Goal: Check status: Check status

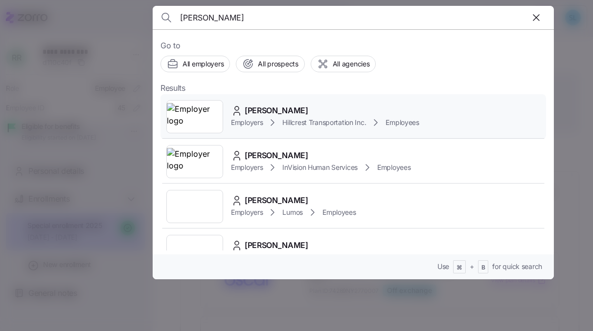
type input "[PERSON_NAME]"
click at [330, 107] on div "[PERSON_NAME]" at bounding box center [325, 111] width 188 height 12
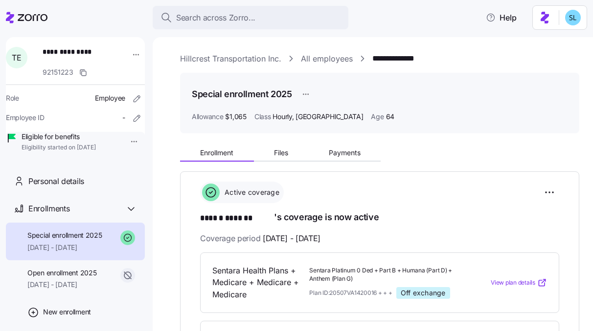
click at [244, 63] on link "Hillcrest Transportation Inc." at bounding box center [230, 59] width 101 height 12
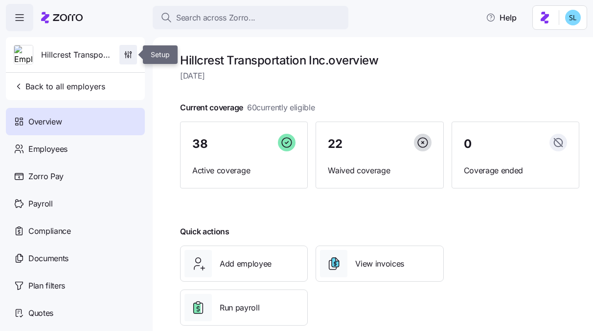
click at [125, 57] on icon "button" at bounding box center [128, 55] width 10 height 10
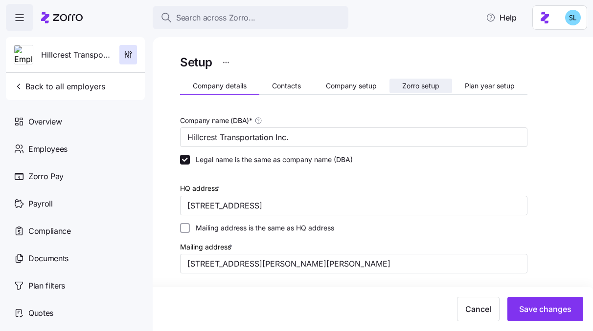
click at [406, 88] on span "Zorro setup" at bounding box center [420, 86] width 37 height 7
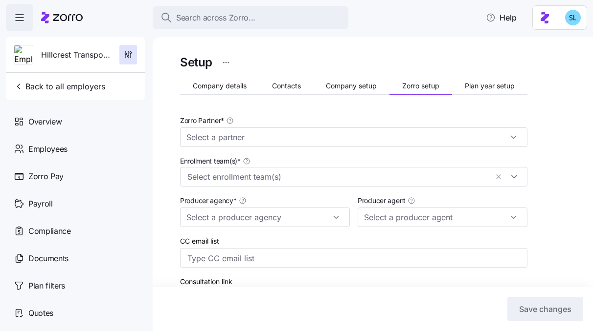
type input "Zorro"
type input "Employee Benefits of [US_STATE]"
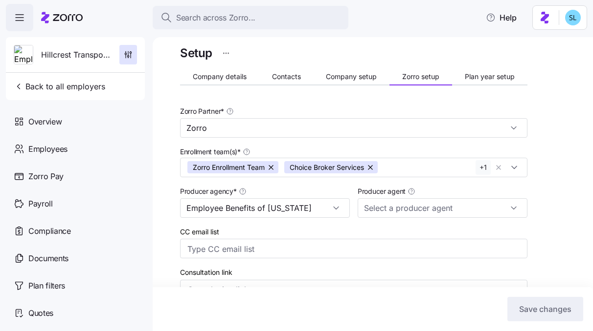
scroll to position [9, 0]
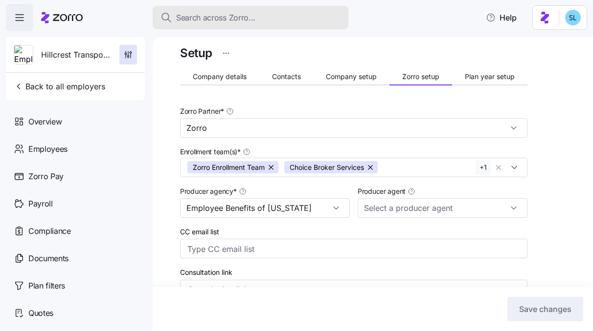
click at [205, 17] on span "Search across Zorro..." at bounding box center [215, 18] width 79 height 12
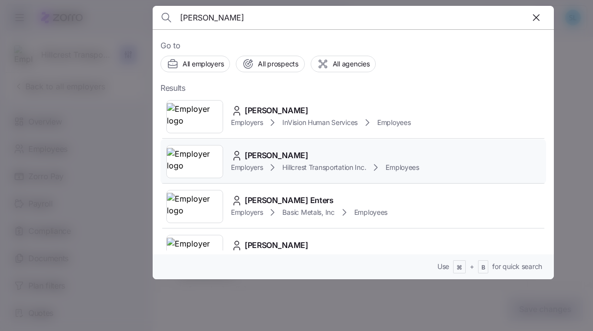
type input "[PERSON_NAME]"
click at [281, 156] on span "[PERSON_NAME]" at bounding box center [276, 156] width 64 height 12
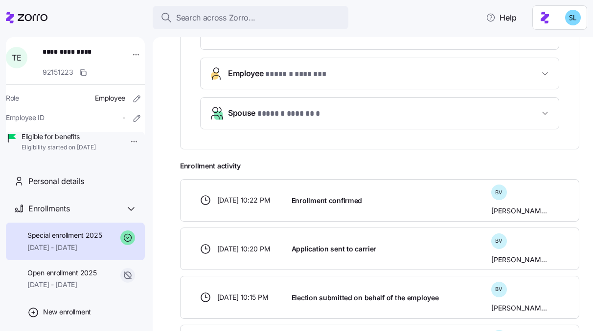
scroll to position [450, 0]
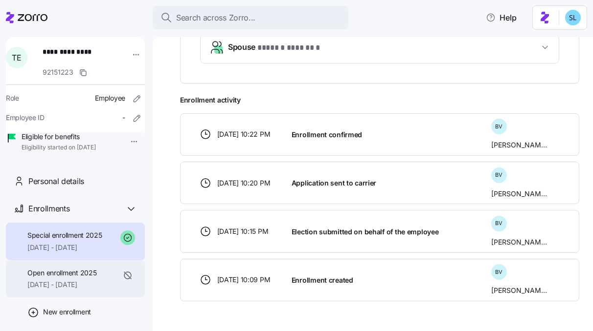
click at [64, 290] on span "[DATE] - [DATE]" at bounding box center [61, 285] width 69 height 10
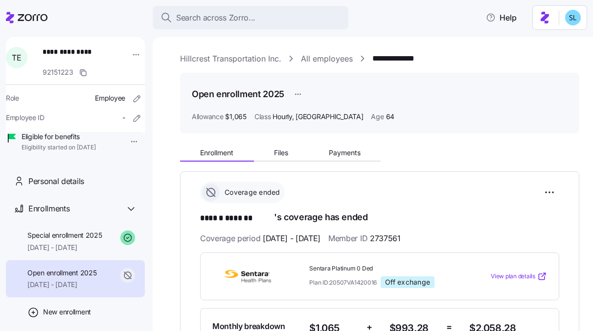
scroll to position [65, 0]
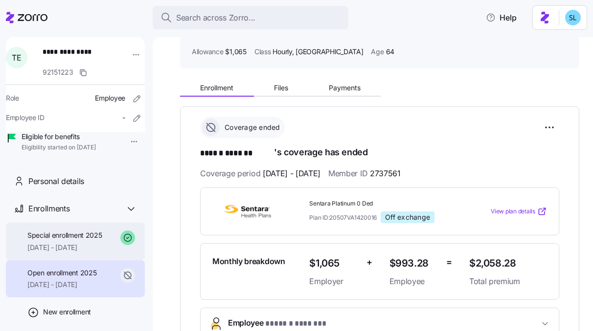
click at [88, 253] on span "[DATE] - [DATE]" at bounding box center [64, 248] width 75 height 10
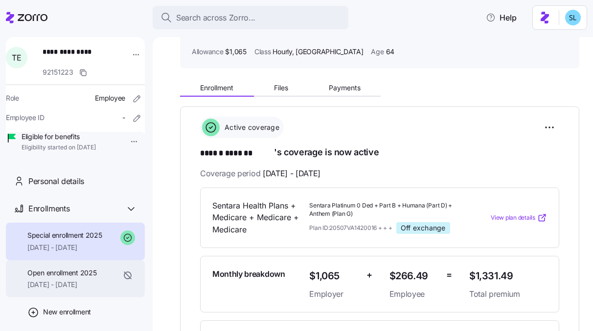
click at [79, 278] on span "Open enrollment 2025" at bounding box center [61, 273] width 69 height 10
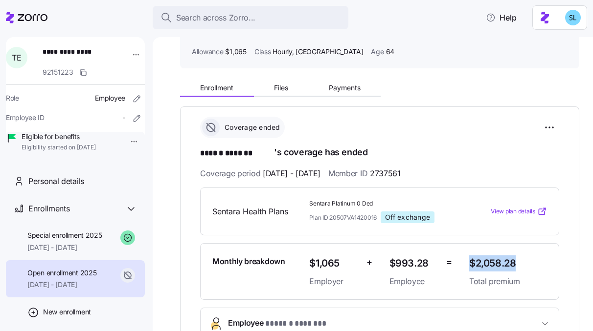
drag, startPoint x: 521, startPoint y: 256, endPoint x: 462, endPoint y: 263, distance: 59.1
click at [465, 263] on div "$2,058.28 Total premium" at bounding box center [508, 272] width 86 height 40
copy span "$2,058.28"
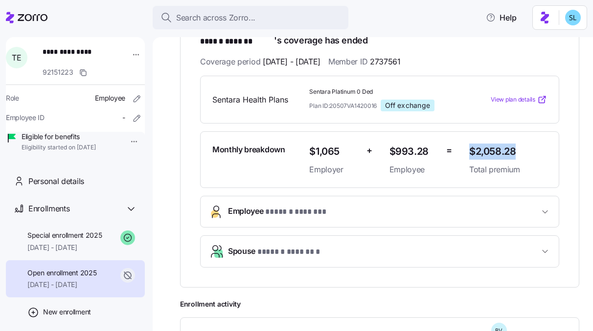
scroll to position [261, 0]
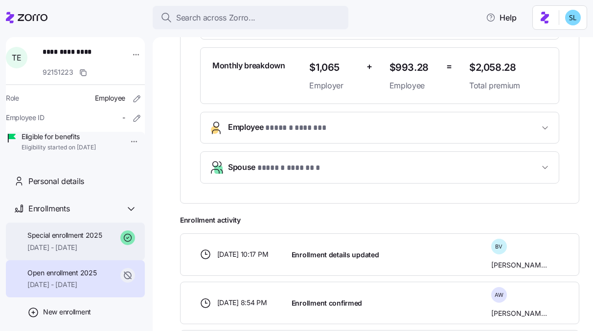
click at [34, 253] on span "[DATE] - [DATE]" at bounding box center [64, 248] width 75 height 10
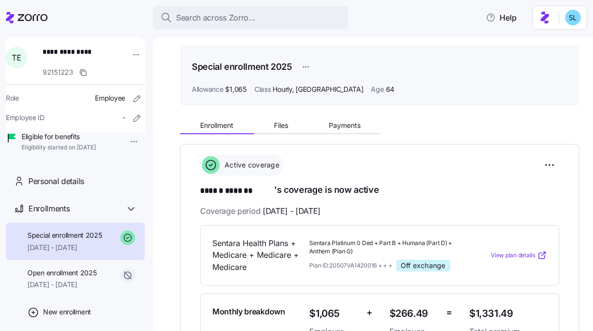
scroll to position [27, 0]
click at [351, 120] on button "Payments" at bounding box center [344, 125] width 72 height 15
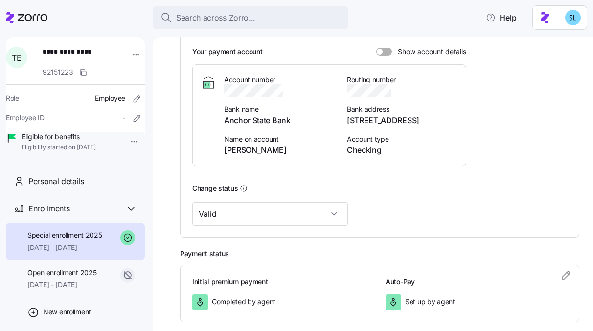
scroll to position [295, 0]
